Goal: Information Seeking & Learning: Learn about a topic

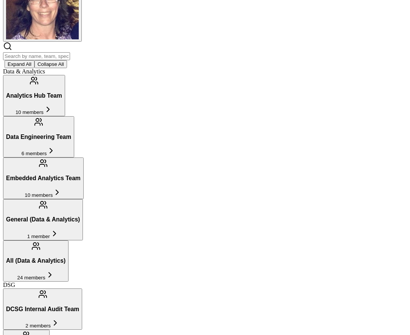
scroll to position [95, 0]
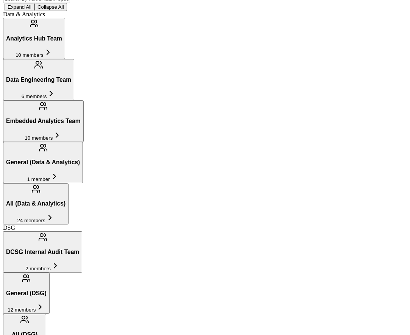
scroll to position [0, 0]
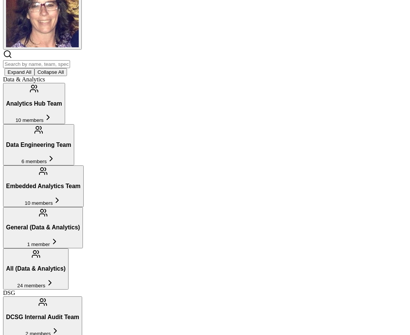
scroll to position [107, 0]
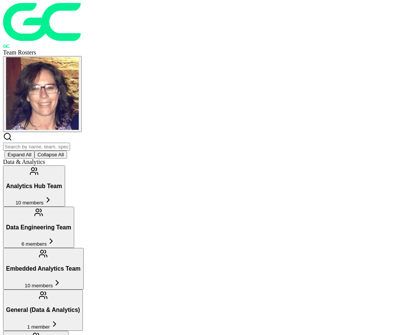
click at [34, 151] on button "Expand All" at bounding box center [20, 155] width 30 height 8
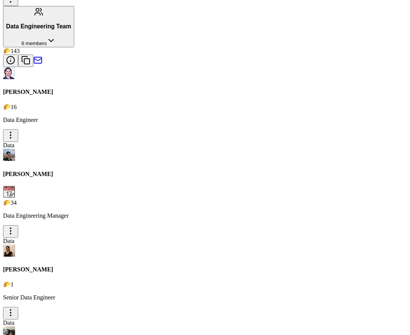
scroll to position [960, 0]
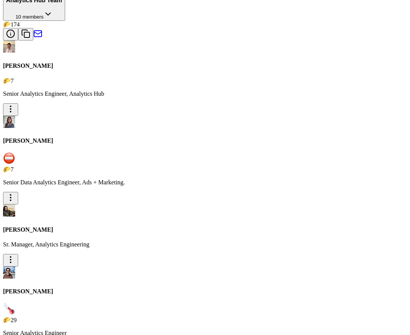
scroll to position [144, 0]
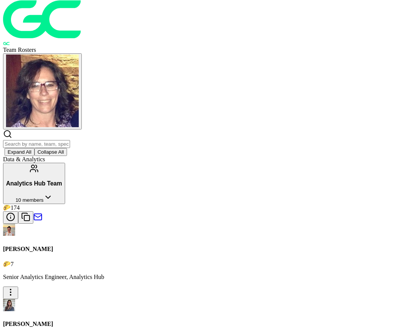
scroll to position [0, 0]
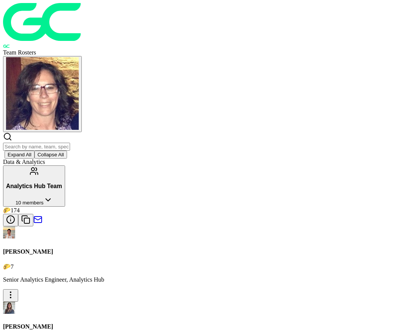
click at [53, 196] on icon at bounding box center [48, 200] width 9 height 9
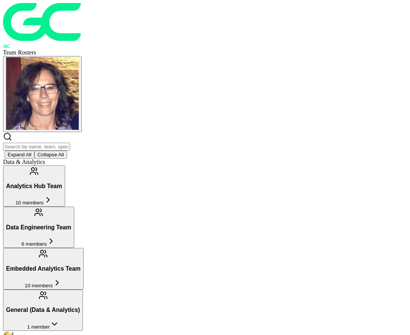
click at [59, 320] on icon at bounding box center [54, 324] width 9 height 9
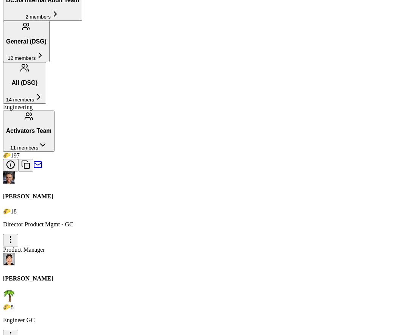
scroll to position [433, 0]
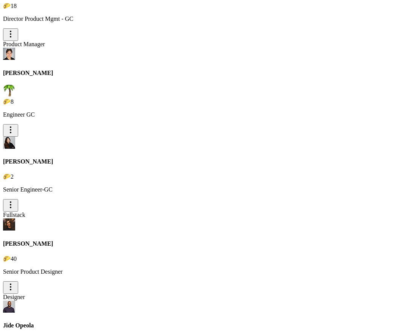
scroll to position [594, 0]
